Goal: Find specific page/section: Find specific page/section

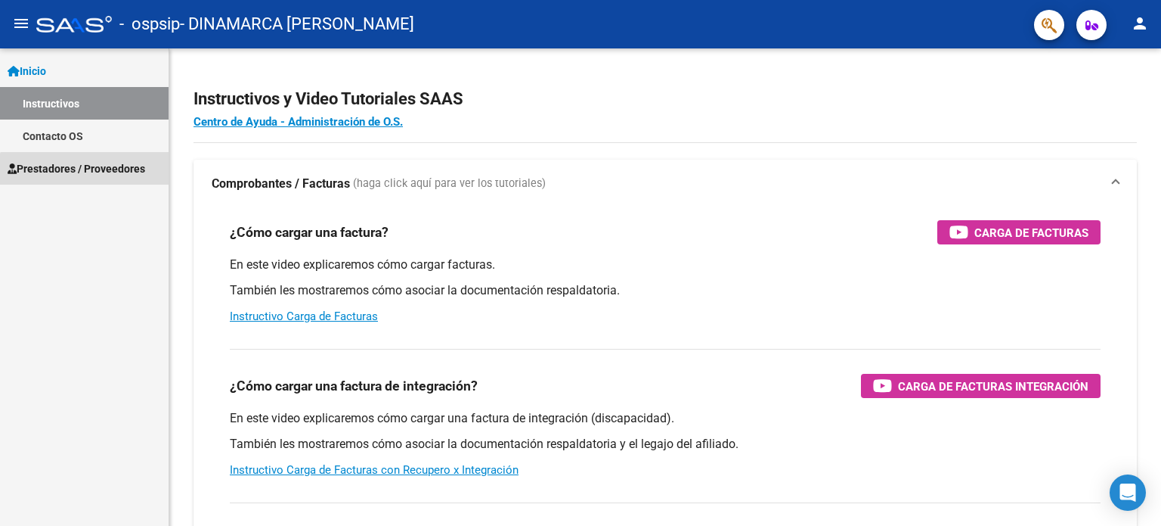
click at [86, 173] on span "Prestadores / Proveedores" at bounding box center [77, 168] width 138 height 17
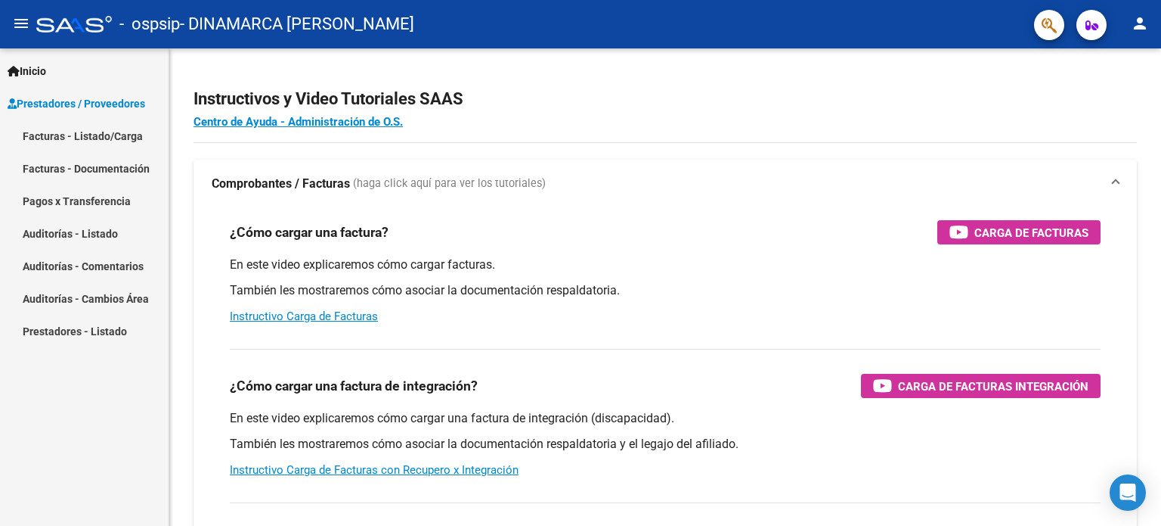
click at [1144, 29] on mat-icon "person" at bounding box center [1140, 23] width 18 height 18
click at [127, 228] on div at bounding box center [580, 263] width 1161 height 526
click at [117, 194] on link "Pagos x Transferencia" at bounding box center [84, 201] width 169 height 33
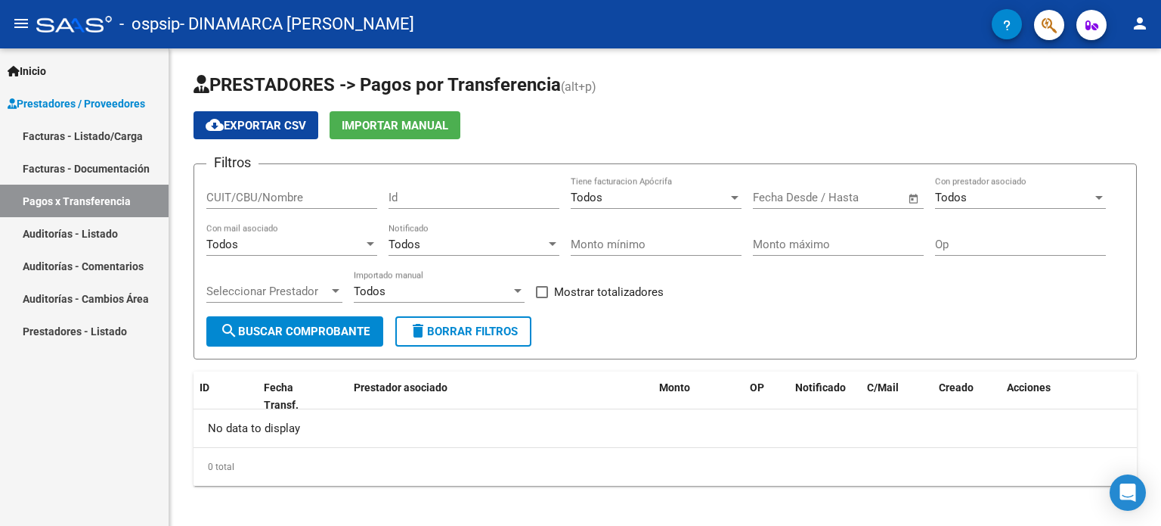
click at [117, 294] on link "Auditorías - Cambios Área" at bounding box center [84, 298] width 169 height 33
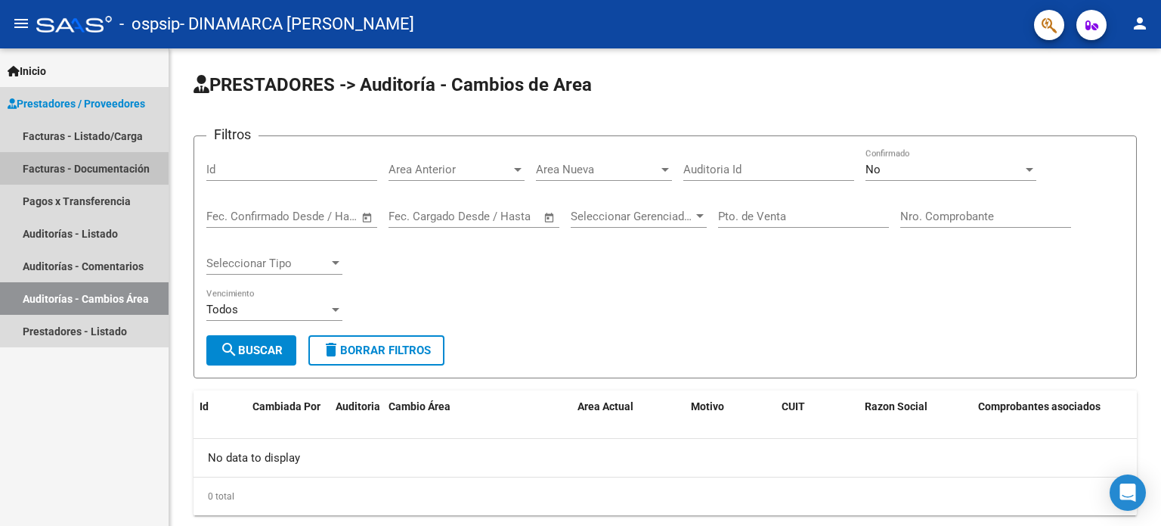
click at [118, 152] on link "Facturas - Documentación" at bounding box center [84, 168] width 169 height 33
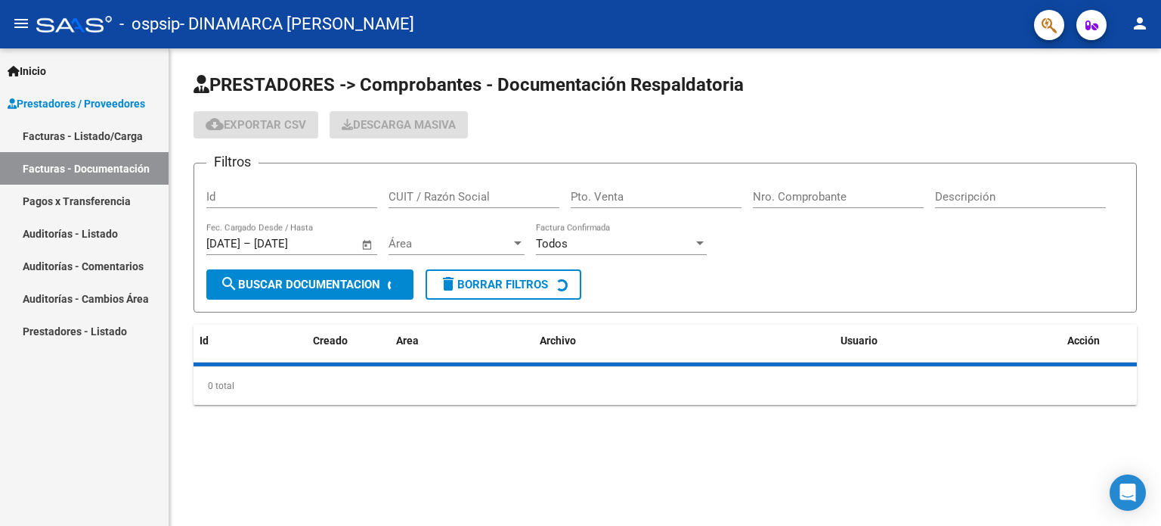
click at [118, 140] on link "Facturas - Listado/Carga" at bounding box center [84, 135] width 169 height 33
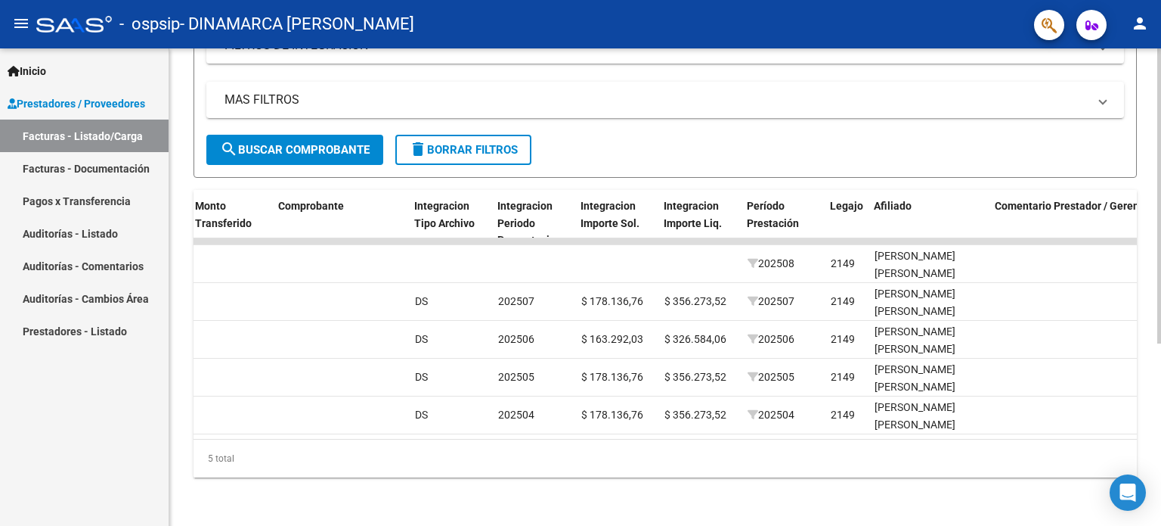
scroll to position [0, 2244]
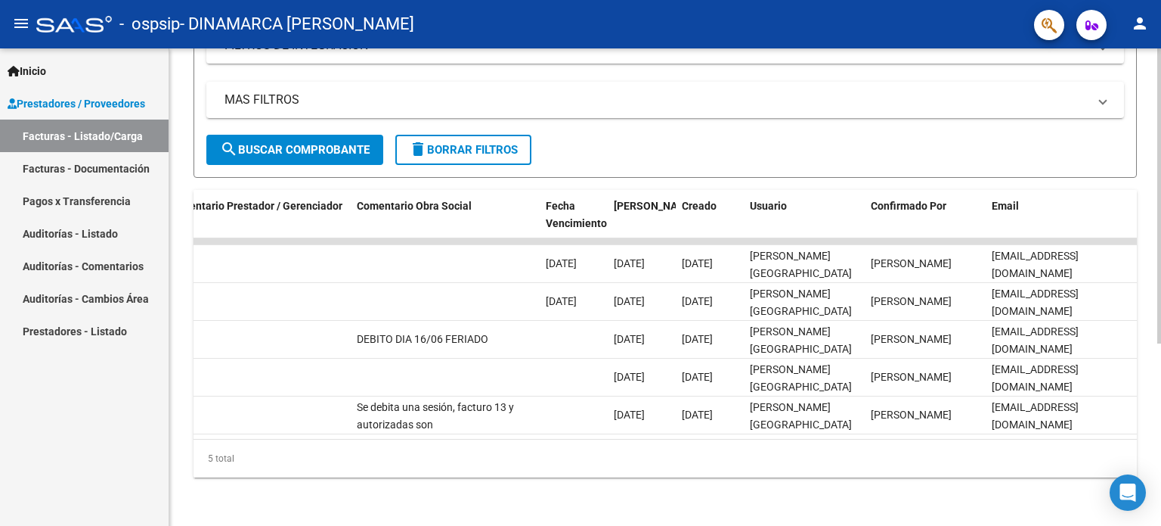
drag, startPoint x: 1041, startPoint y: 439, endPoint x: 963, endPoint y: 444, distance: 78.0
click at [963, 444] on div "5 total" at bounding box center [666, 458] width 944 height 38
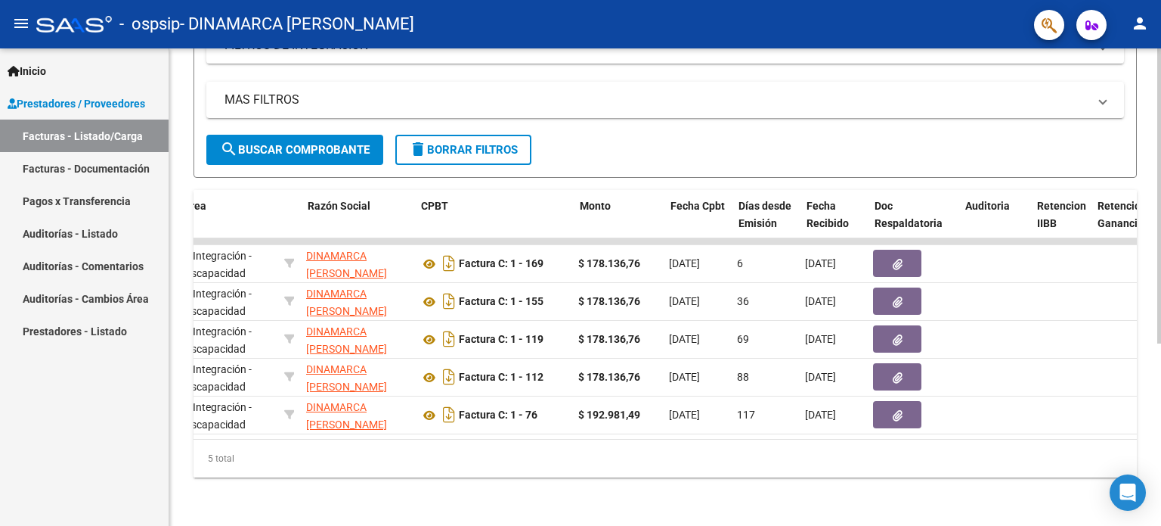
scroll to position [0, 0]
